Goal: Task Accomplishment & Management: Use online tool/utility

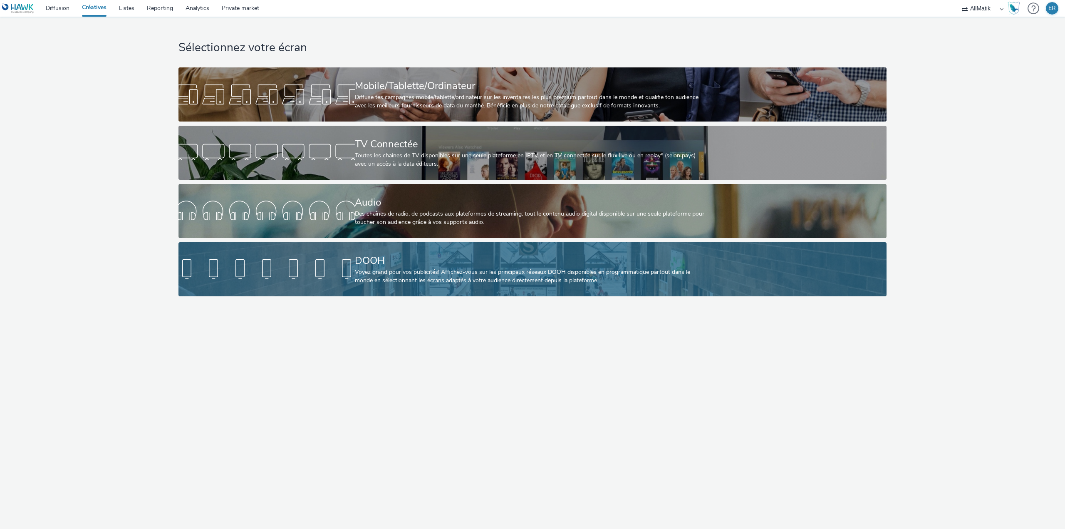
click at [400, 248] on div "DOOH Voyez grand pour vos publicités! Affichez-vous sur les principaux réseaux …" at bounding box center [531, 269] width 352 height 54
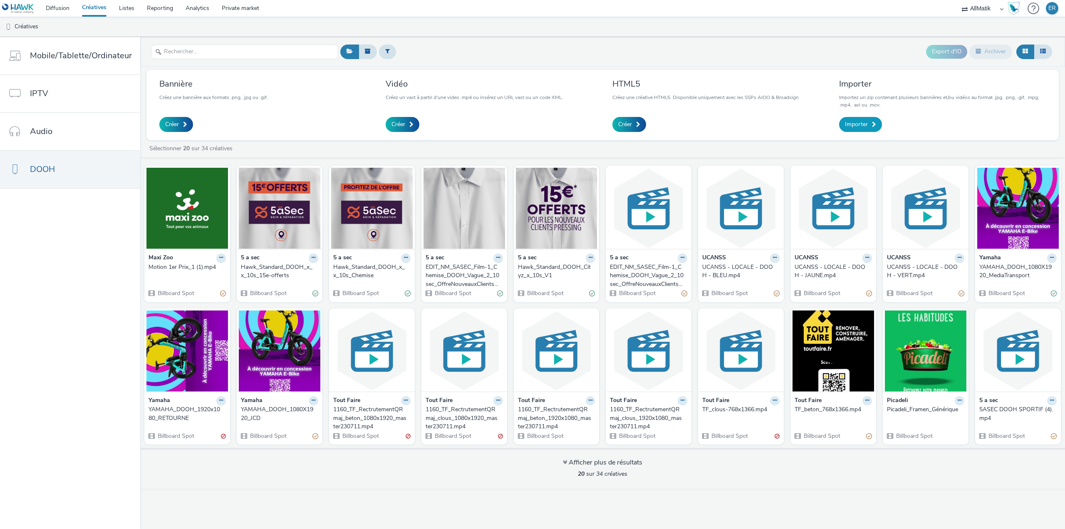
click at [873, 124] on span at bounding box center [874, 125] width 4 height 6
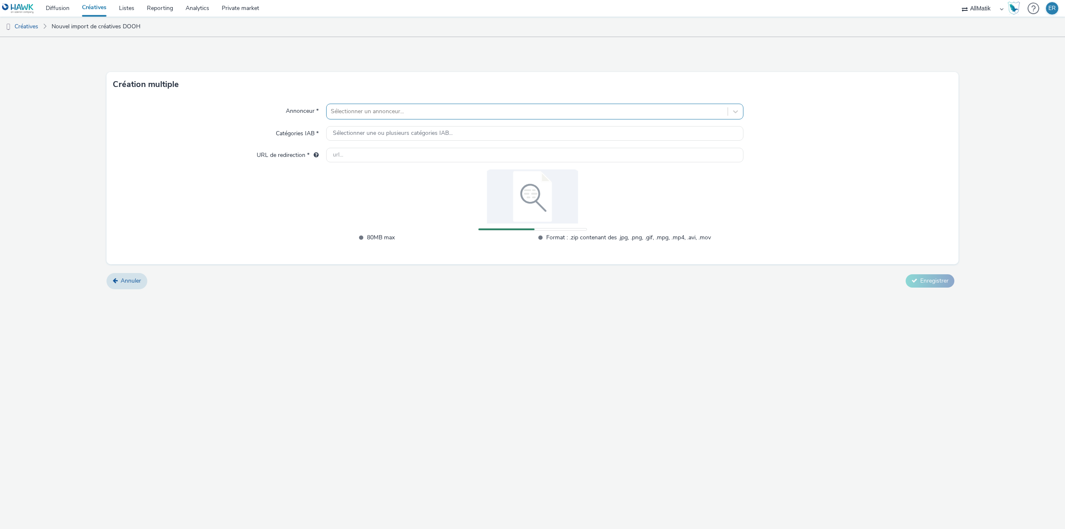
click at [425, 111] on div at bounding box center [527, 112] width 393 height 10
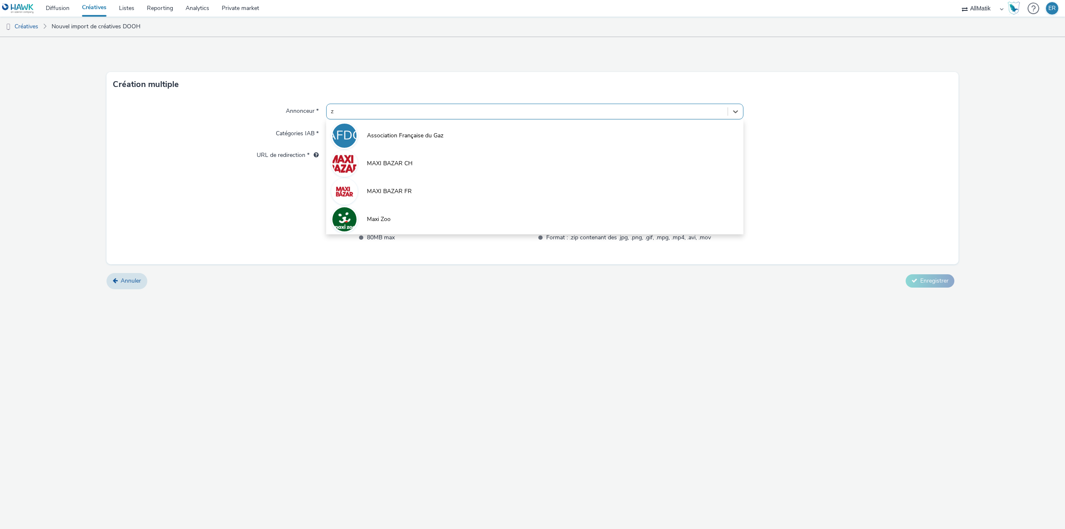
type input "zo"
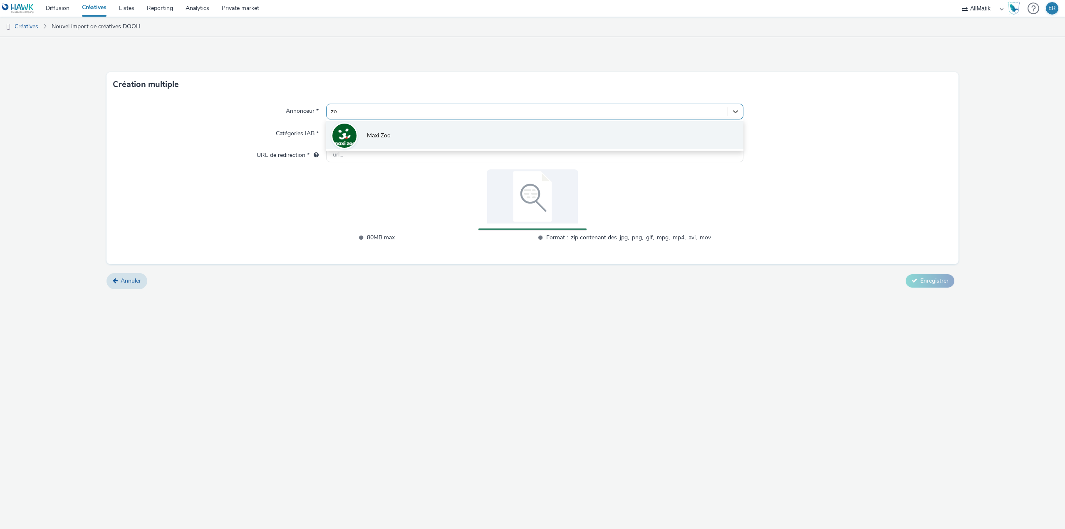
click at [423, 135] on li "Maxi Zoo" at bounding box center [534, 135] width 417 height 28
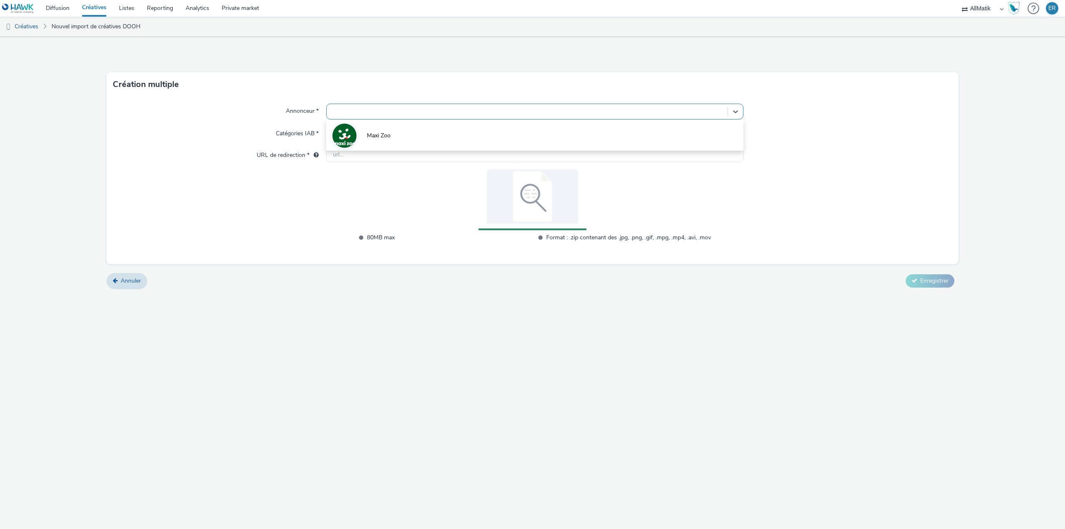
type input "[URL][DOMAIN_NAME]"
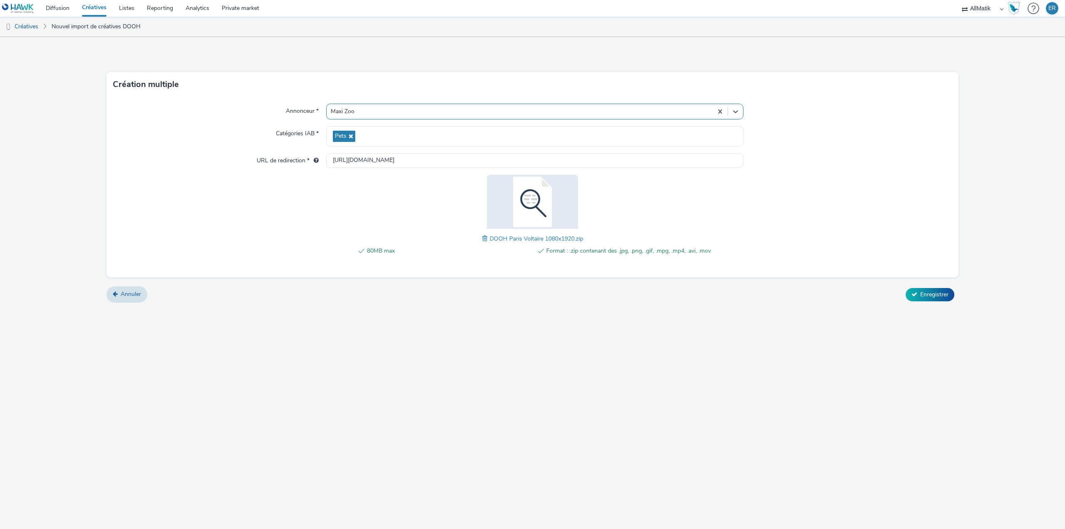
click at [904, 287] on div "Annuler Enregistrer" at bounding box center [533, 294] width 852 height 15
click at [918, 297] on button "Enregistrer" at bounding box center [930, 294] width 49 height 13
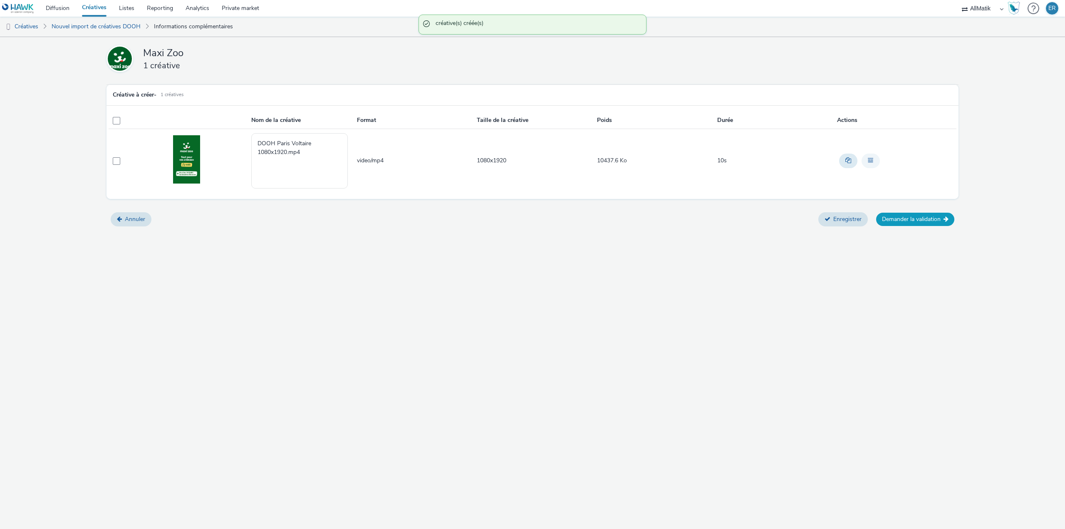
click at [917, 220] on button "Demander la validation" at bounding box center [915, 219] width 78 height 13
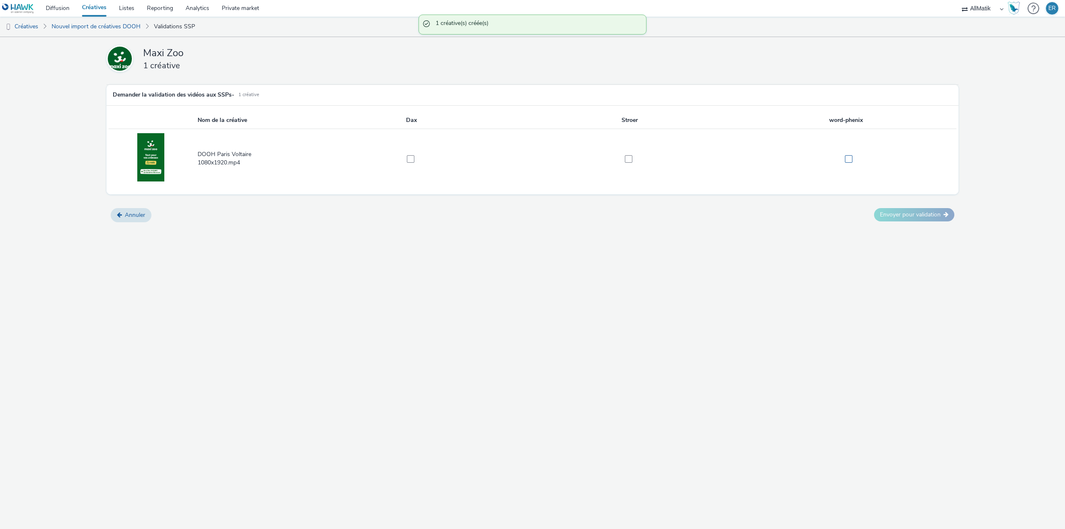
click at [843, 157] on label at bounding box center [845, 158] width 213 height 8
checkbox input "true"
click at [915, 218] on button "Envoyer pour validation" at bounding box center [914, 214] width 80 height 13
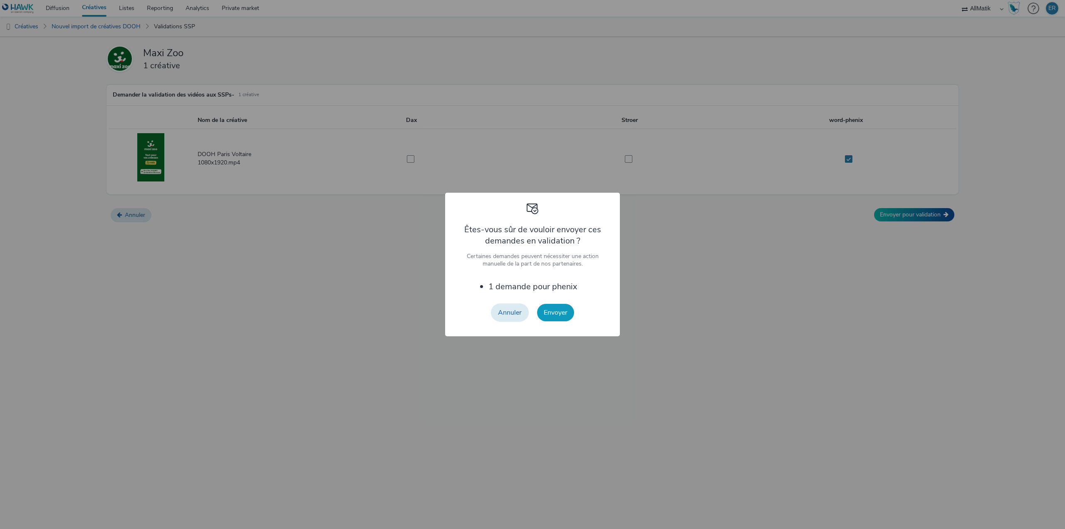
click at [554, 312] on button "Envoyer" at bounding box center [555, 312] width 37 height 17
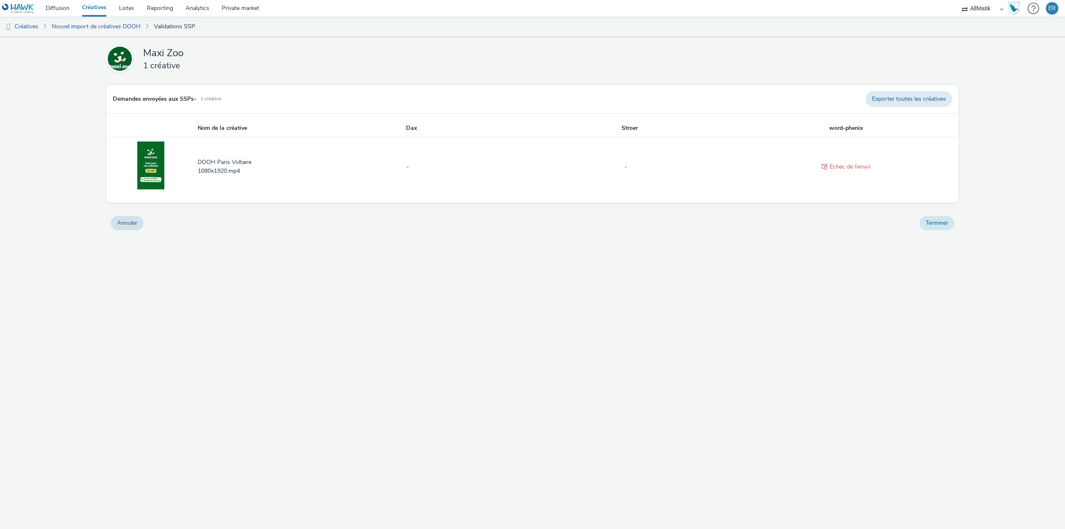
click at [929, 219] on button "Terminer" at bounding box center [937, 223] width 35 height 14
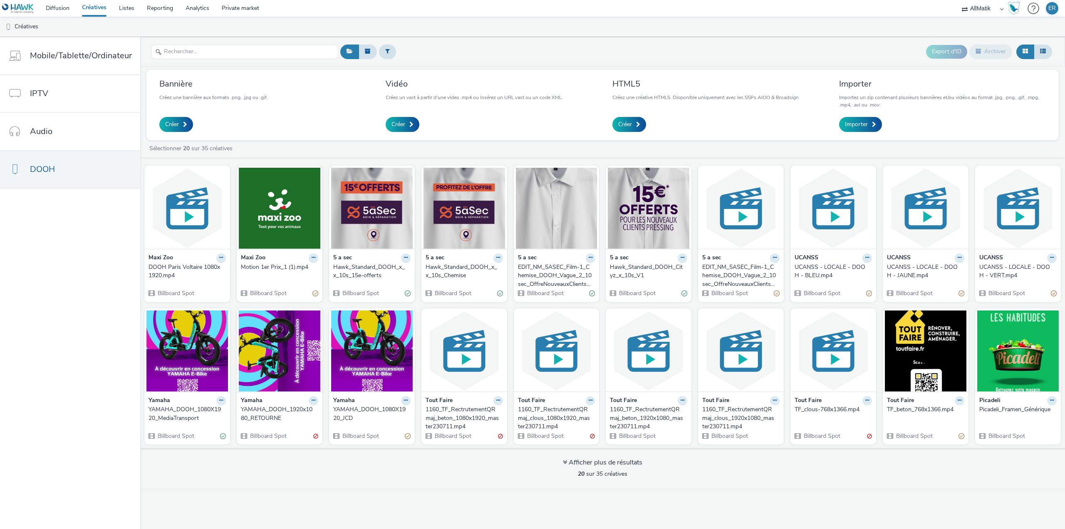
click at [176, 263] on div "DOOH Paris Voltaire 1080x1920.mp4" at bounding box center [186, 271] width 74 height 17
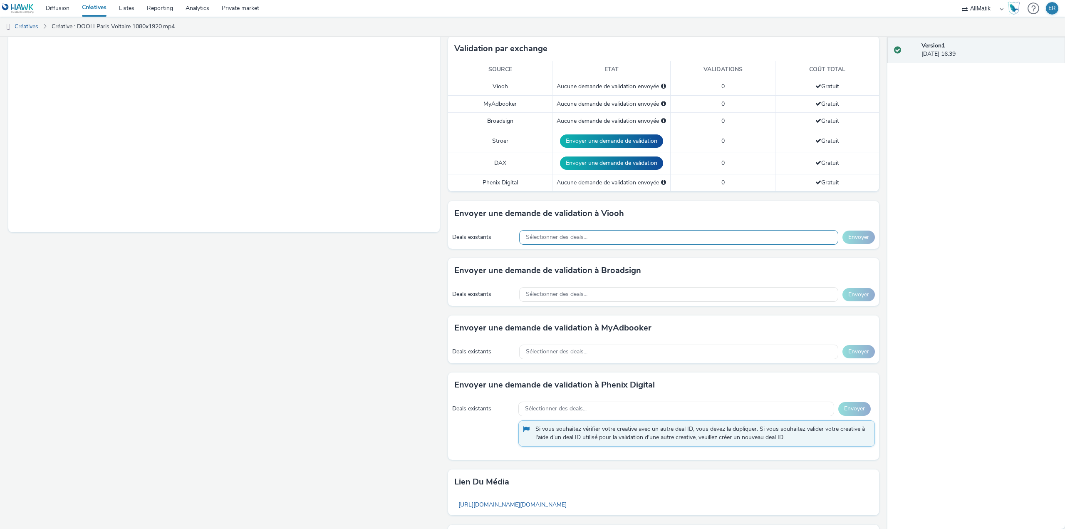
scroll to position [208, 0]
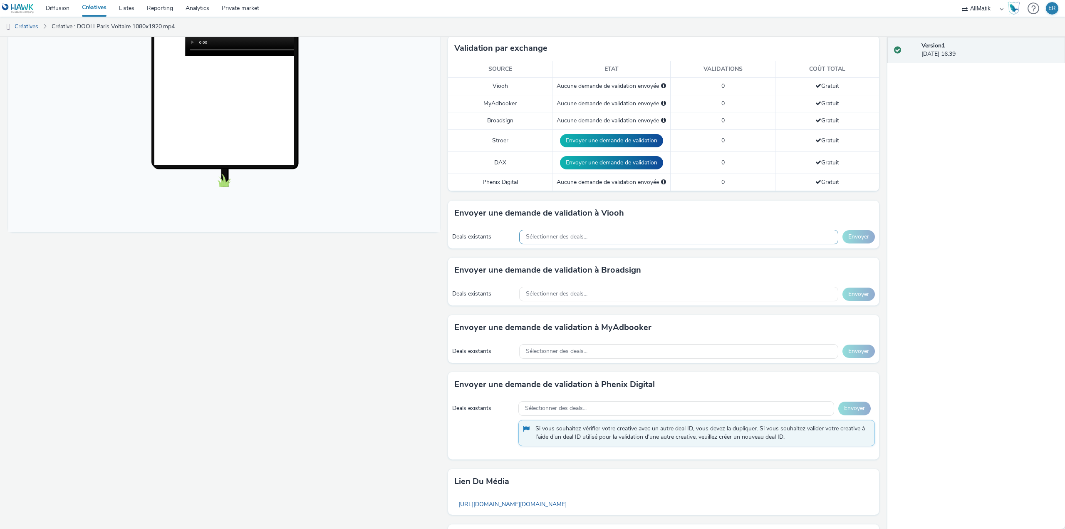
click at [550, 241] on div "Sélectionner des deals..." at bounding box center [678, 237] width 319 height 15
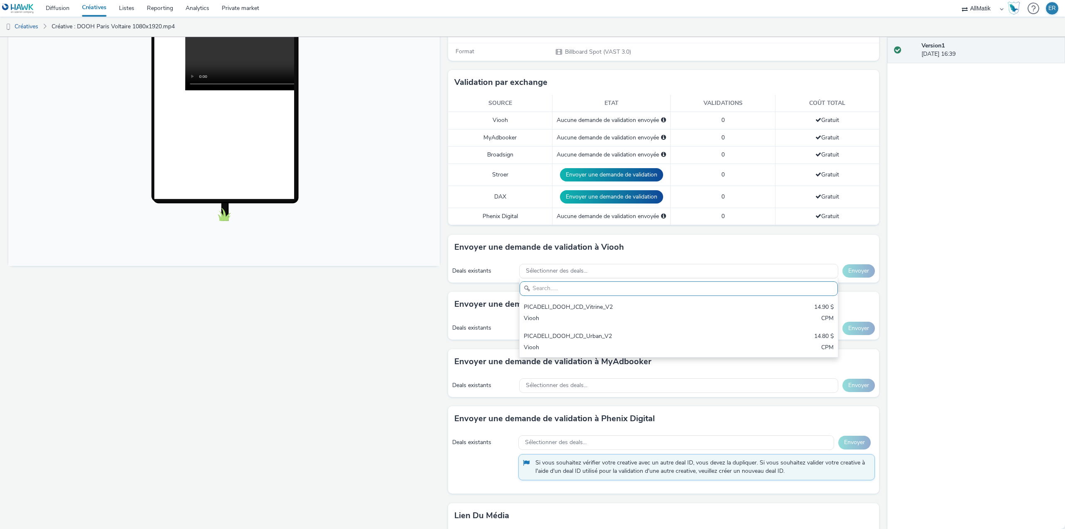
click at [444, 284] on div "Pour diffuser avec : Broadsign, VIOOH, [PERSON_NAME], MyAdbooker, Dax ou Phenix…" at bounding box center [662, 276] width 436 height 702
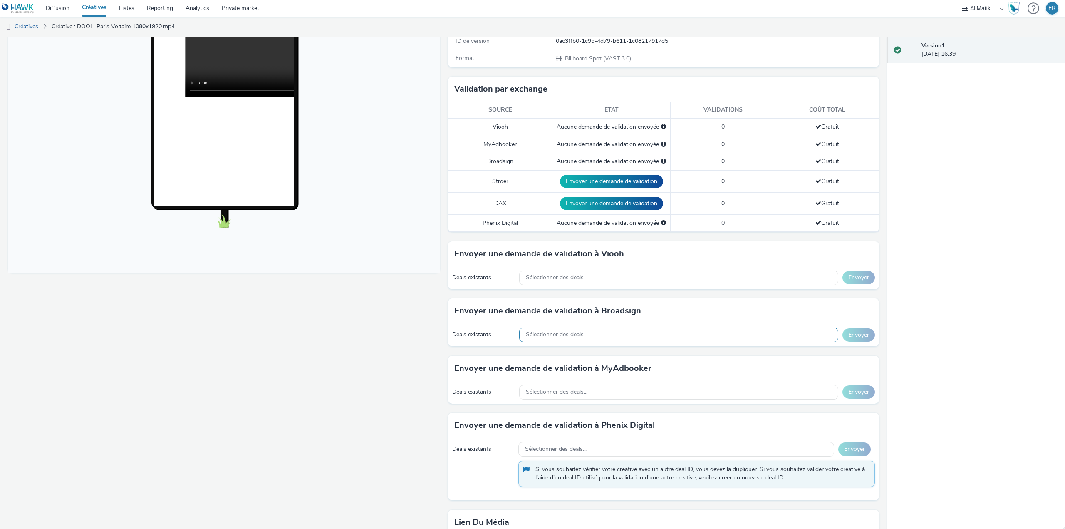
scroll to position [167, 0]
click at [540, 340] on div "Sélectionner des deals..." at bounding box center [678, 335] width 319 height 15
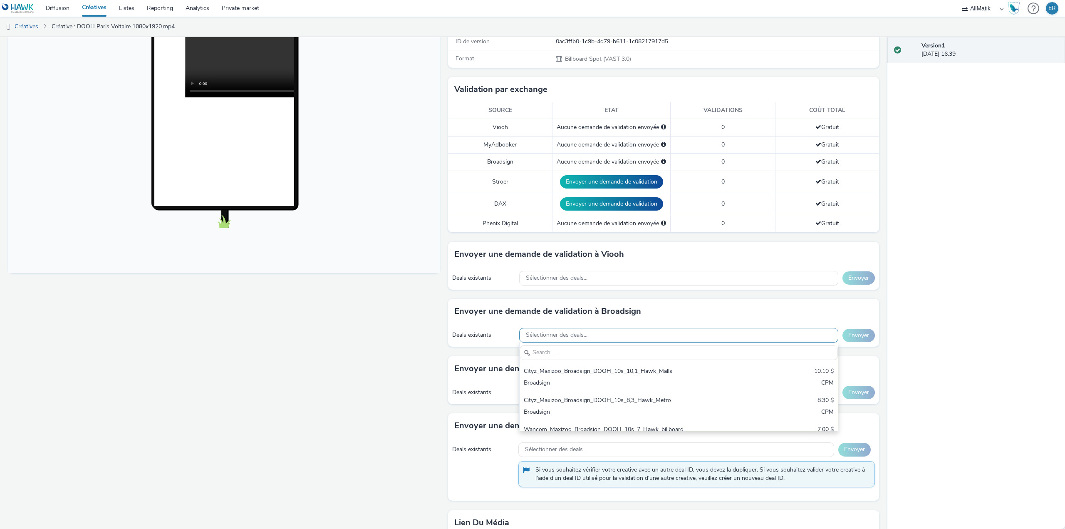
scroll to position [0, 0]
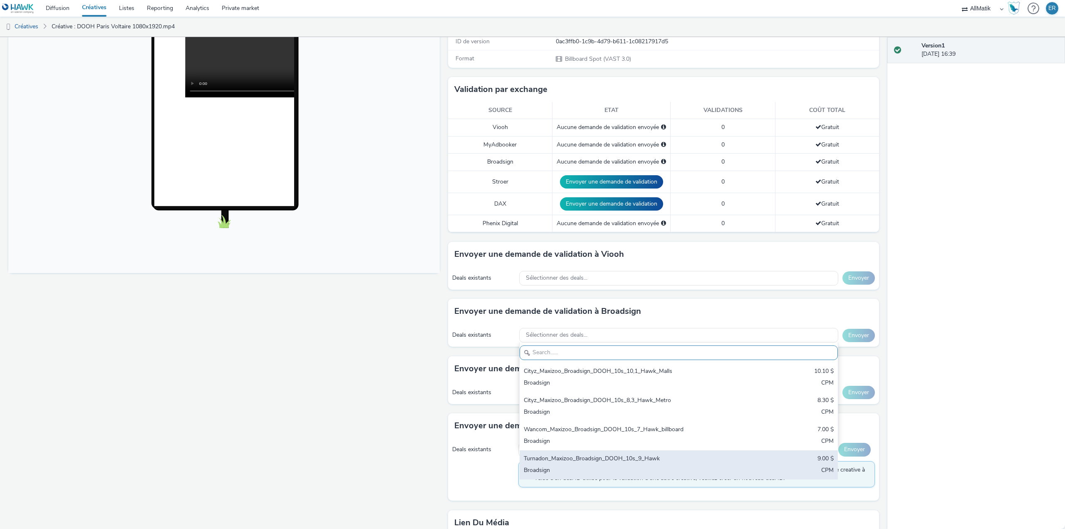
click at [581, 462] on div "Turnadon_Maxizoo_Broadsign_DOOH_10s_9_Hawk" at bounding box center [626, 459] width 205 height 10
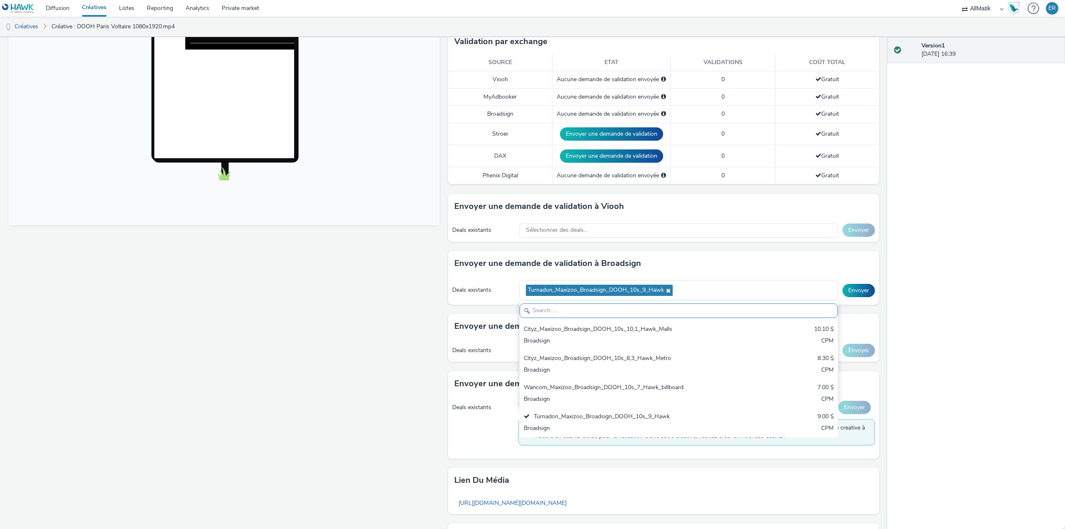
scroll to position [209, 0]
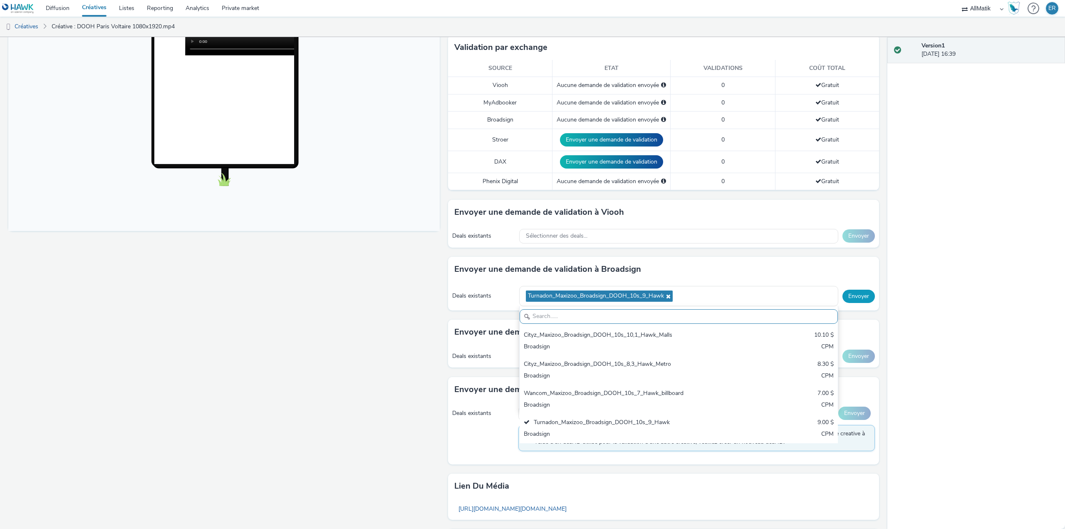
click at [849, 303] on button "Envoyer" at bounding box center [859, 296] width 32 height 13
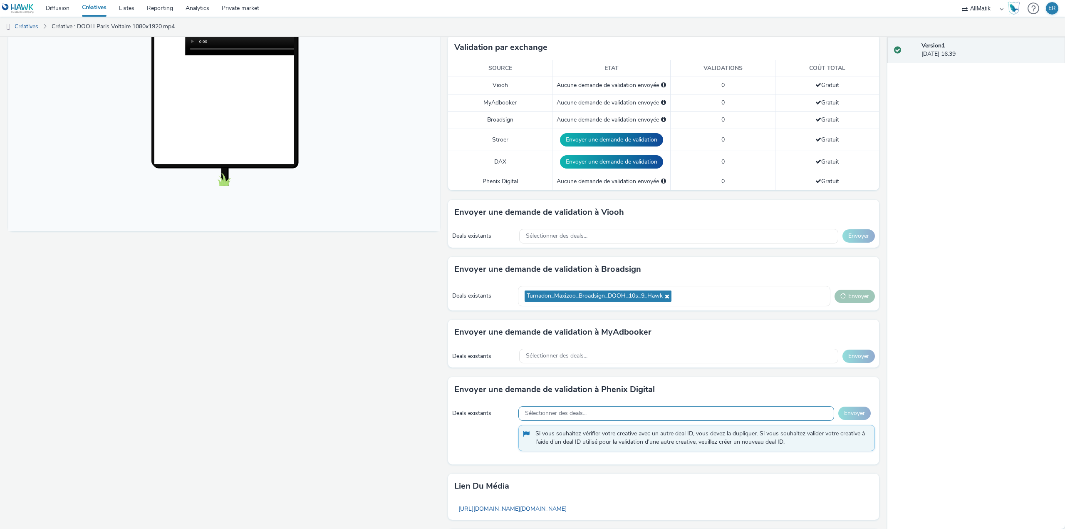
click at [639, 417] on div "Sélectionner des deals..." at bounding box center [676, 413] width 316 height 15
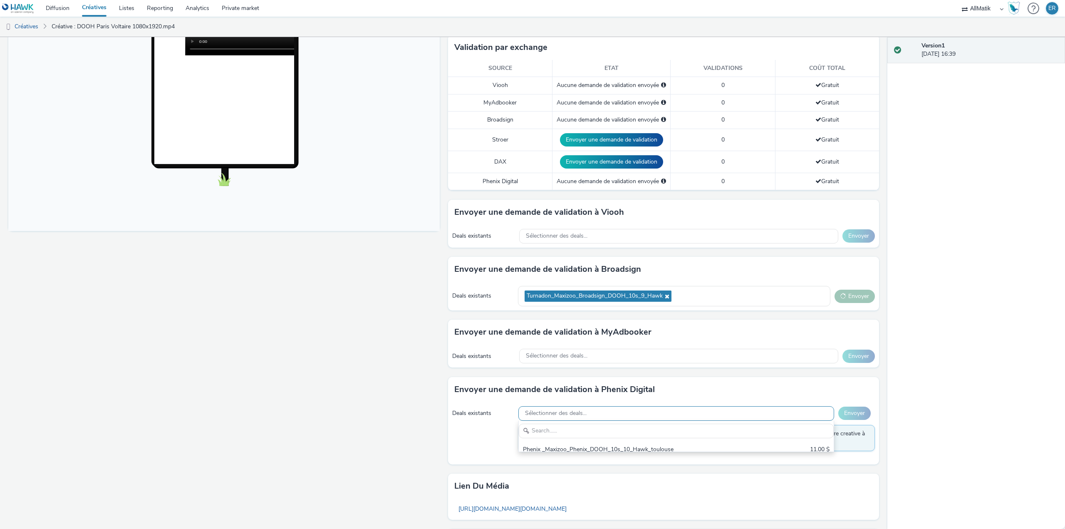
scroll to position [0, 0]
click at [331, 446] on div "Fullscreen" at bounding box center [226, 244] width 436 height 708
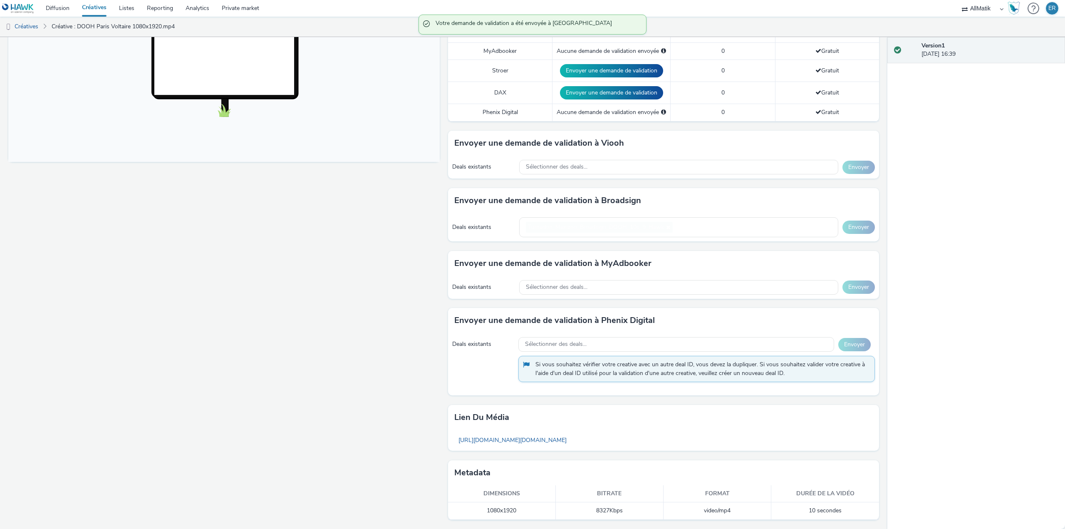
scroll to position [272, 0]
